Goal: Information Seeking & Learning: Learn about a topic

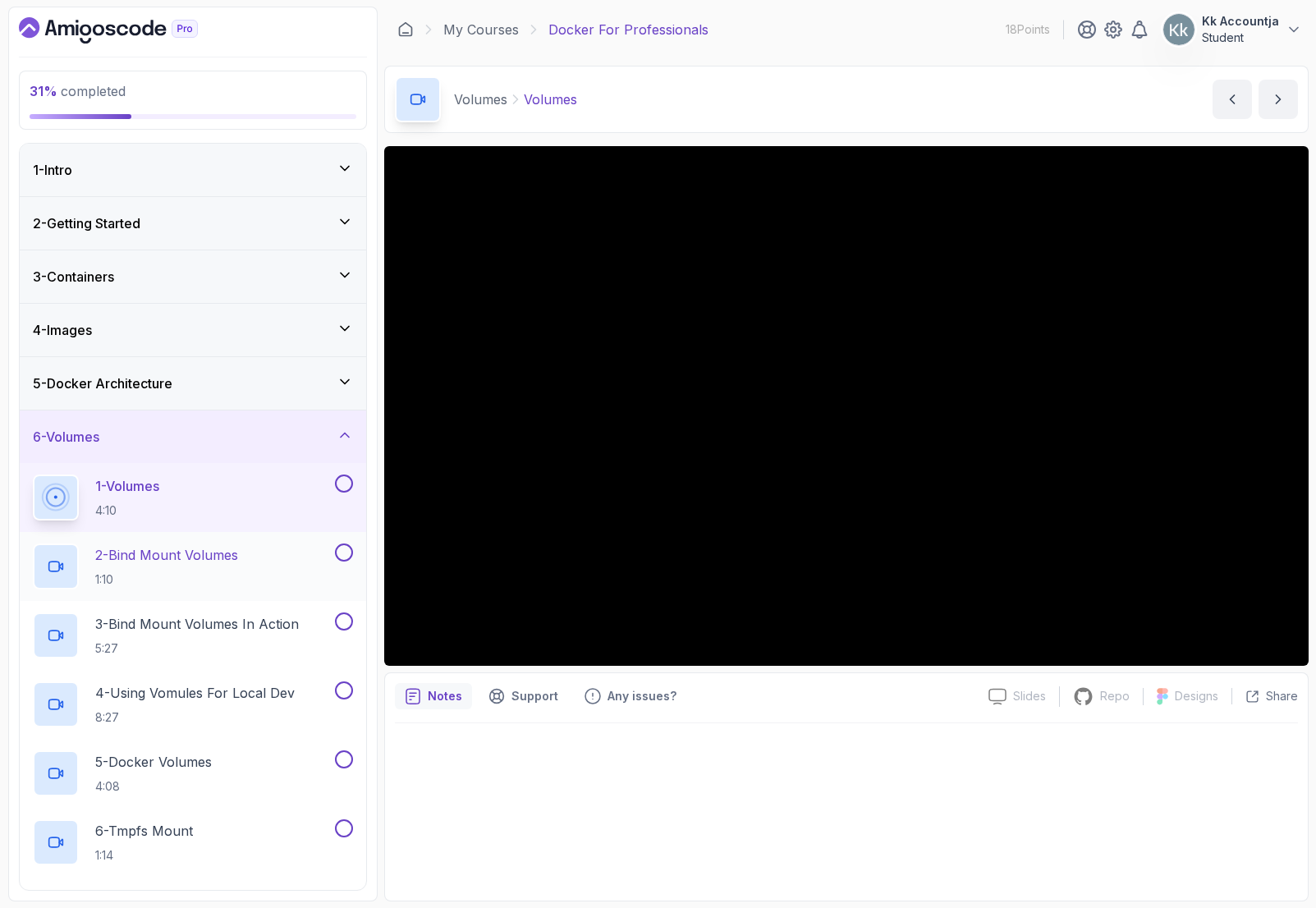
click at [308, 545] on div "2 - Bind Mount Volumes 1:10" at bounding box center [182, 566] width 298 height 46
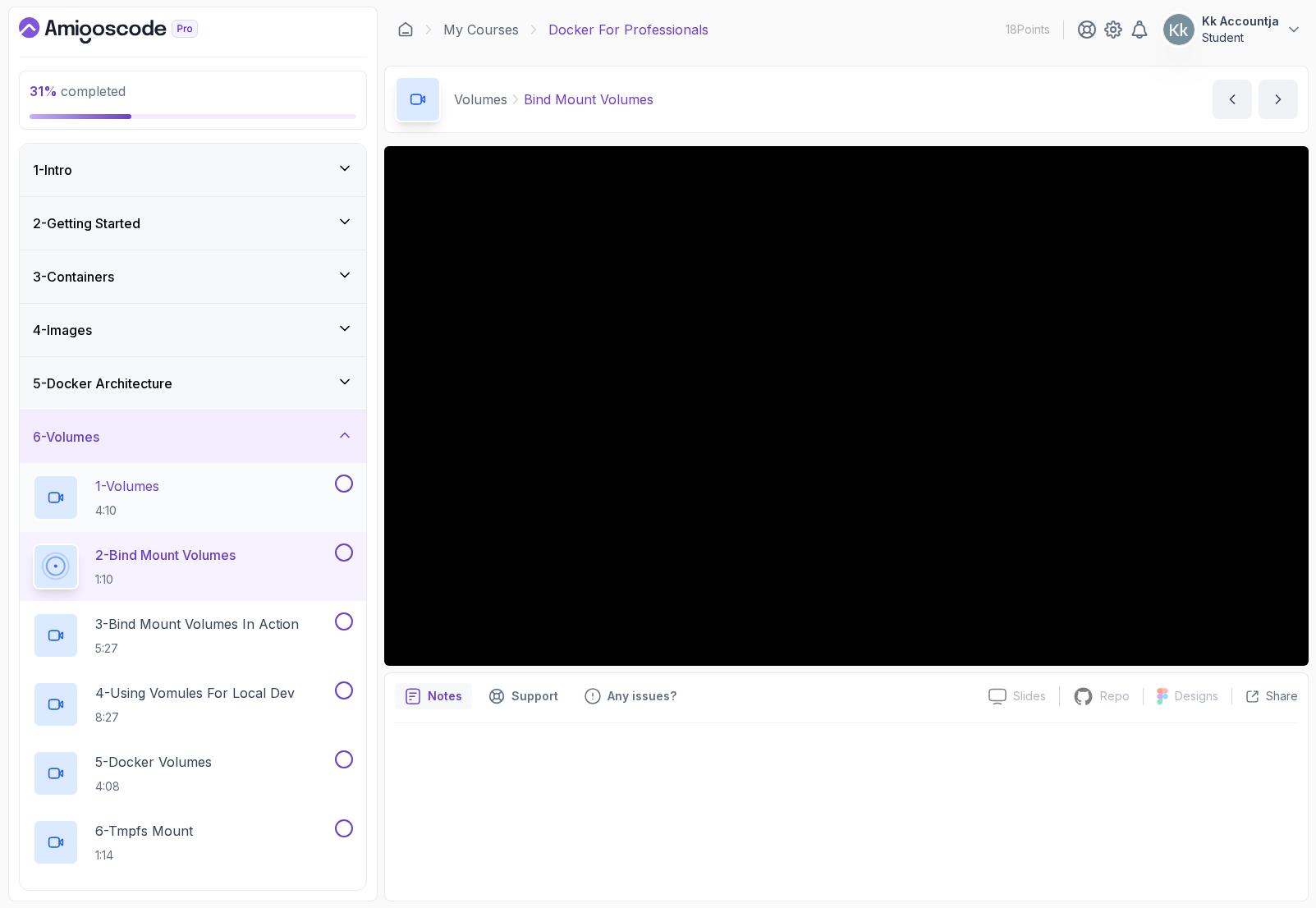
click at [282, 499] on div "1 - Volumes 4:10" at bounding box center [182, 498] width 298 height 46
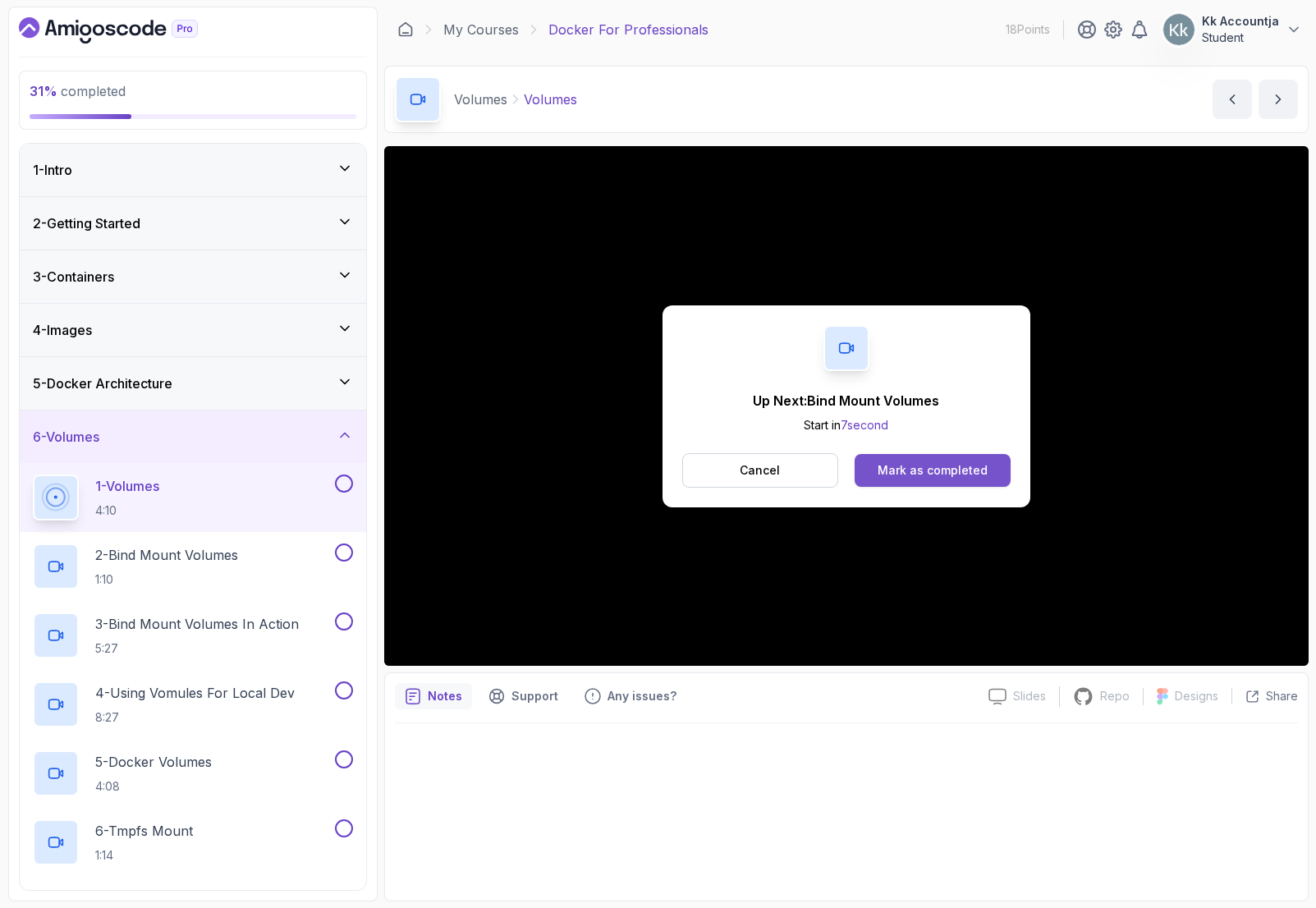
click at [954, 468] on div "Mark as completed" at bounding box center [933, 470] width 110 height 17
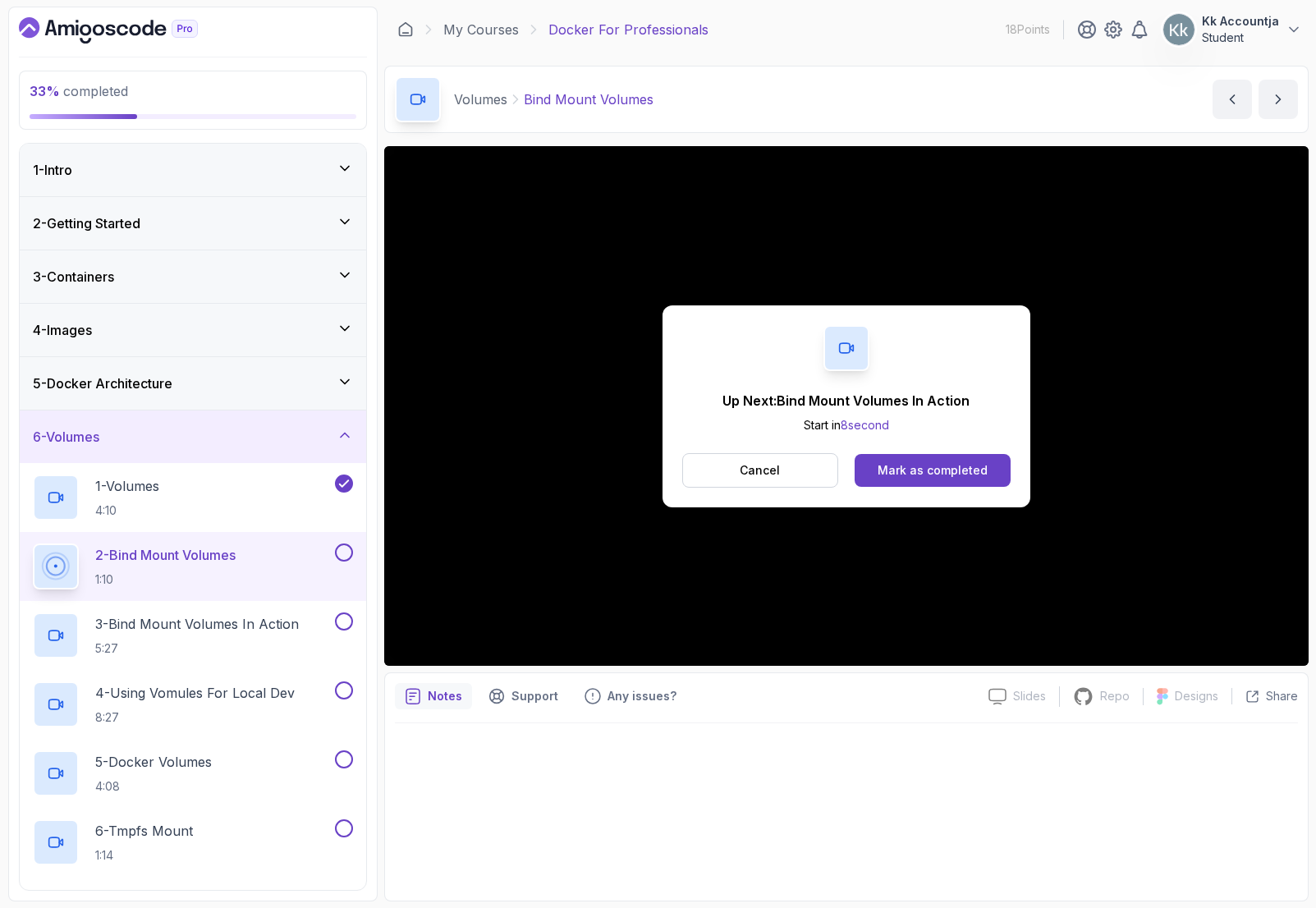
drag, startPoint x: 754, startPoint y: 471, endPoint x: 926, endPoint y: 442, distance: 174.4
click at [926, 442] on div "Up Next: Bind Mount Volumes In Action Start in 8 second Cancel Mark as completed" at bounding box center [846, 407] width 367 height 202
click at [907, 461] on button "Mark as completed" at bounding box center [932, 470] width 155 height 33
